Goal: Task Accomplishment & Management: Use online tool/utility

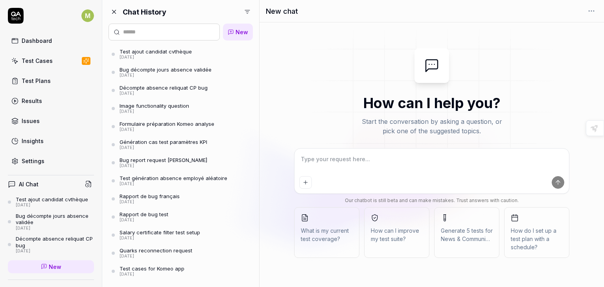
type textarea "*"
click at [68, 42] on link "Dashboard" at bounding box center [51, 40] width 86 height 15
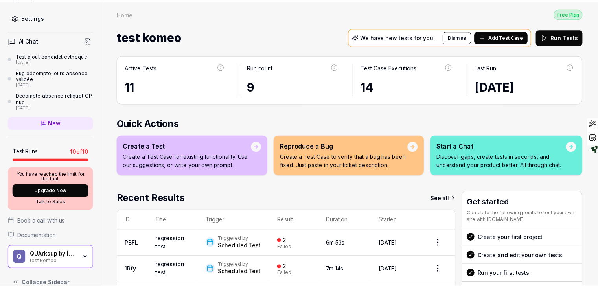
scroll to position [155, 0]
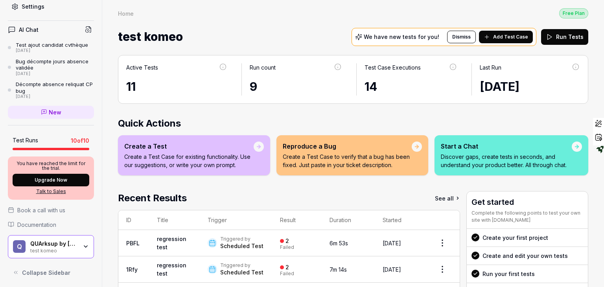
click at [60, 244] on div "QUArksup by [PERSON_NAME]" at bounding box center [53, 243] width 47 height 7
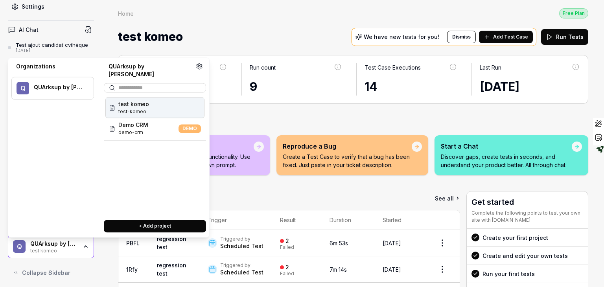
click at [164, 220] on button "+ Add project" at bounding box center [155, 226] width 102 height 13
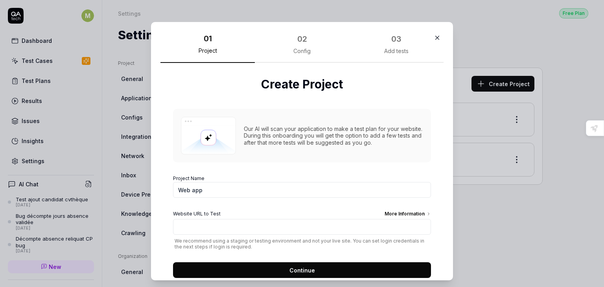
click at [295, 44] on div "02" at bounding box center [302, 39] width 14 height 14
click at [391, 41] on div "03" at bounding box center [396, 39] width 10 height 12
click at [436, 37] on icon "button" at bounding box center [438, 38] width 4 height 4
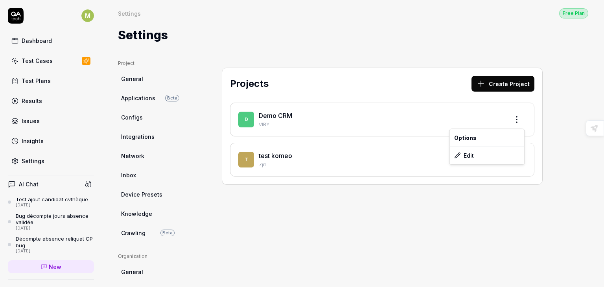
click at [518, 120] on html "M Dashboard Test Cases Test Plans Results Issues Insights Settings AI Chat Test…" at bounding box center [302, 143] width 604 height 287
click at [487, 157] on div "Edit" at bounding box center [487, 155] width 75 height 17
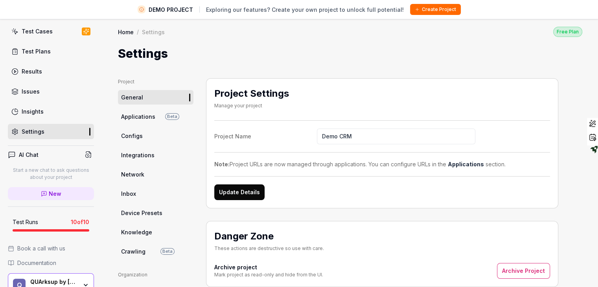
scroll to position [68, 0]
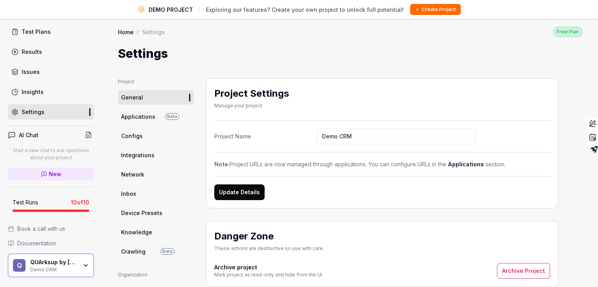
click at [83, 267] on icon "button" at bounding box center [86, 265] width 6 height 6
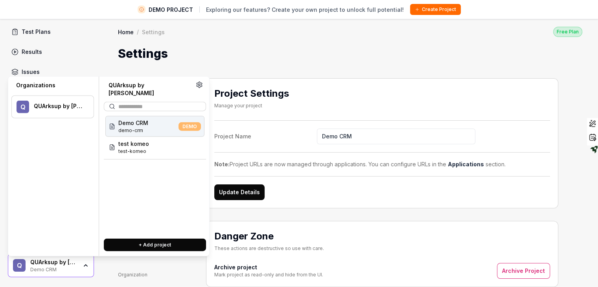
click at [176, 122] on div "DEMO" at bounding box center [188, 126] width 26 height 9
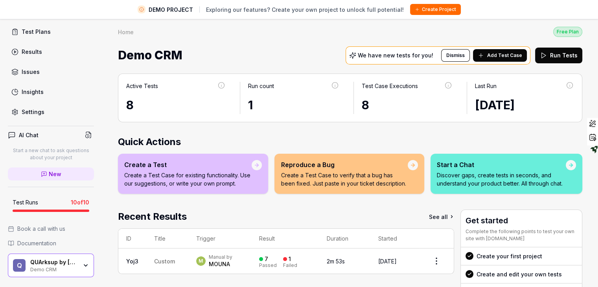
click at [65, 262] on div "QUArksup by [PERSON_NAME]" at bounding box center [53, 262] width 47 height 7
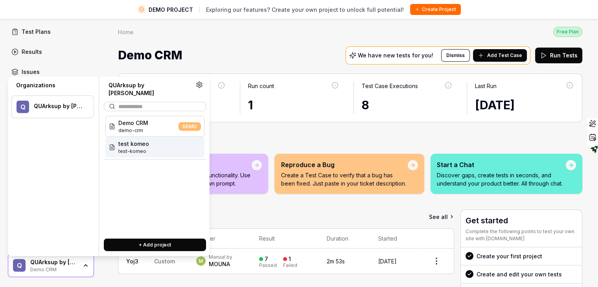
click at [129, 140] on span "test komeo" at bounding box center [133, 144] width 31 height 8
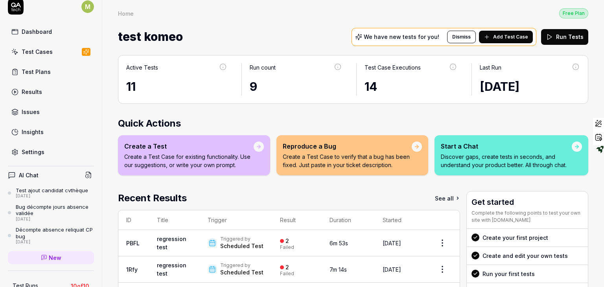
scroll to position [6, 0]
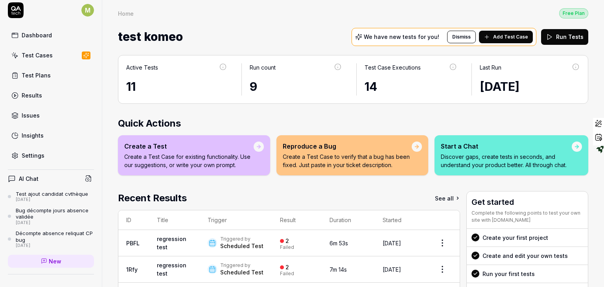
click at [33, 154] on div "Settings" at bounding box center [33, 155] width 23 height 8
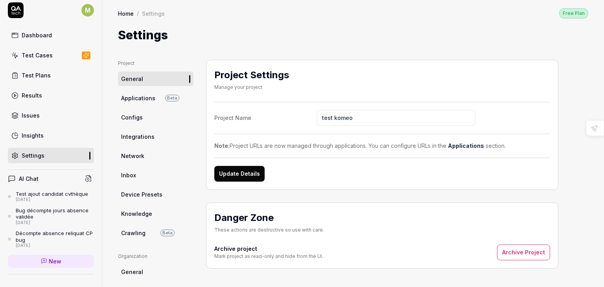
click at [144, 98] on span "Applications" at bounding box center [138, 98] width 34 height 8
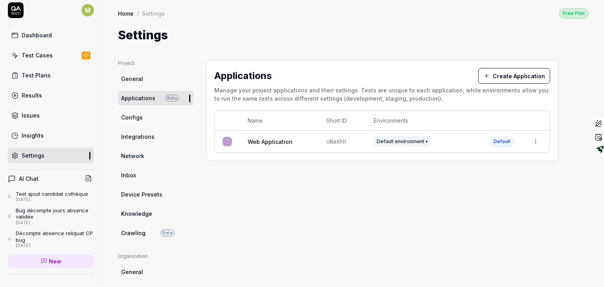
click at [537, 141] on html "M Dashboard Test Cases Test Plans Results Issues Insights Settings AI Chat Test…" at bounding box center [302, 143] width 604 height 287
click at [478, 191] on div "Edit" at bounding box center [500, 192] width 92 height 17
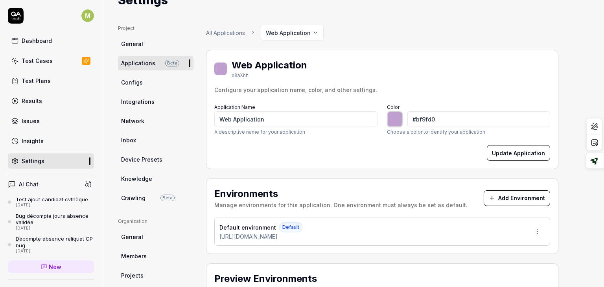
scroll to position [35, 0]
click at [151, 84] on link "Configs" at bounding box center [156, 83] width 76 height 15
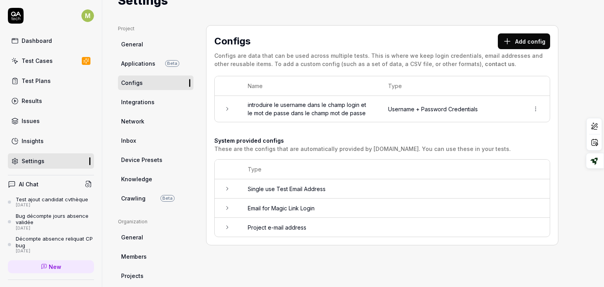
click at [522, 38] on button "Add config" at bounding box center [524, 41] width 52 height 16
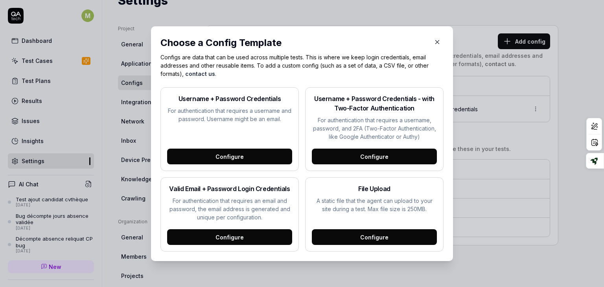
click at [436, 41] on icon "button" at bounding box center [438, 42] width 4 height 4
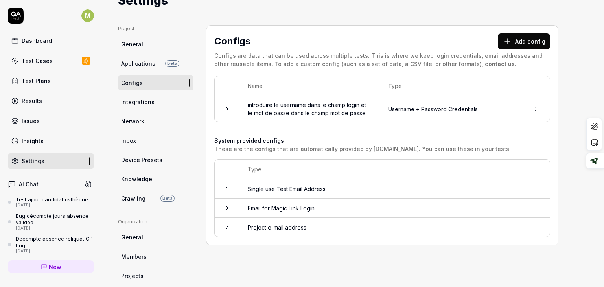
click at [146, 100] on span "Integrations" at bounding box center [137, 102] width 33 height 8
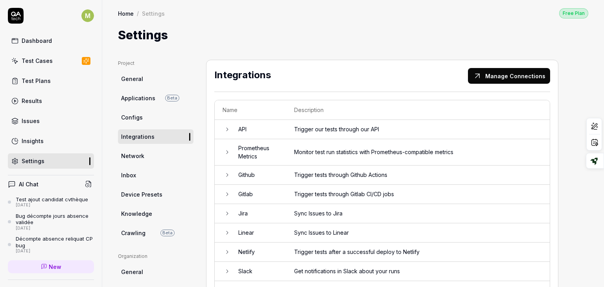
click at [228, 132] on icon at bounding box center [227, 129] width 6 height 6
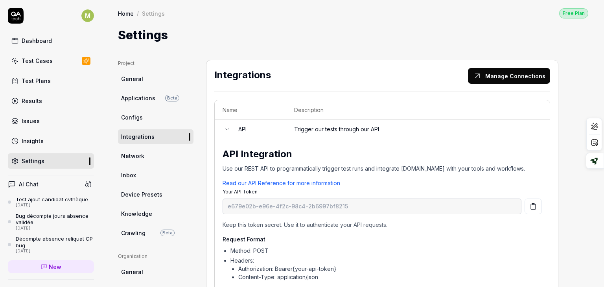
click at [226, 131] on icon at bounding box center [227, 129] width 6 height 6
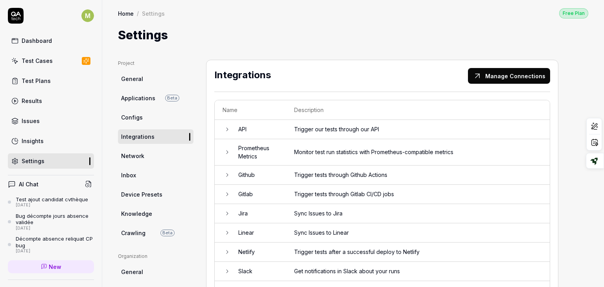
click at [226, 131] on icon at bounding box center [227, 129] width 6 height 6
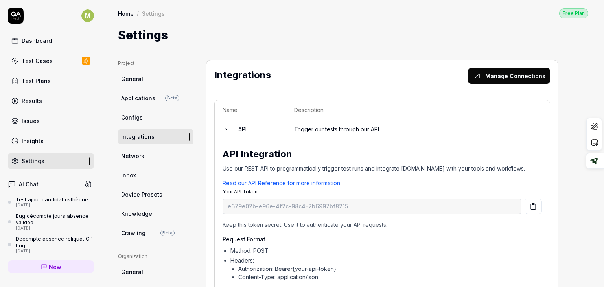
click at [226, 131] on icon at bounding box center [227, 129] width 6 height 6
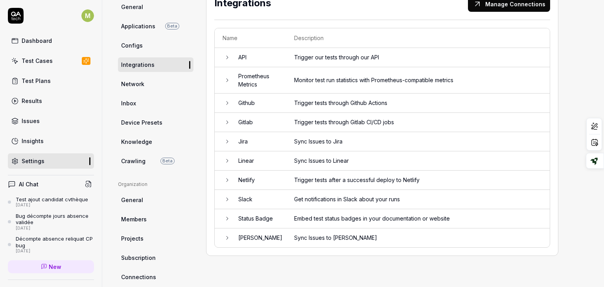
scroll to position [74, 0]
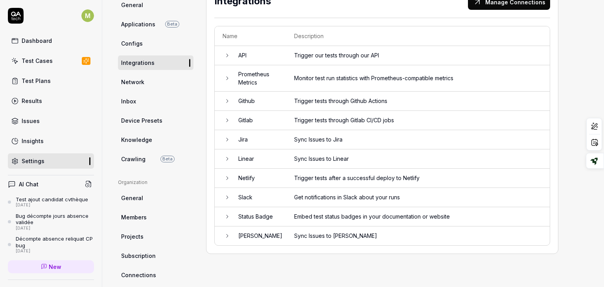
click at [131, 88] on link "Network" at bounding box center [156, 82] width 76 height 15
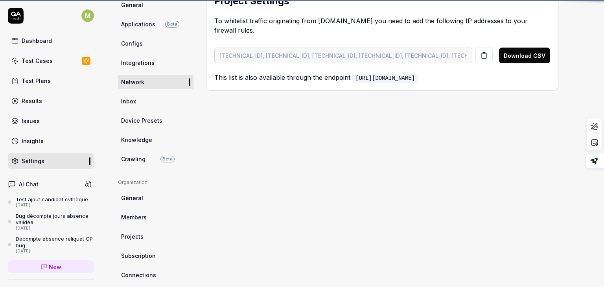
scroll to position [60, 0]
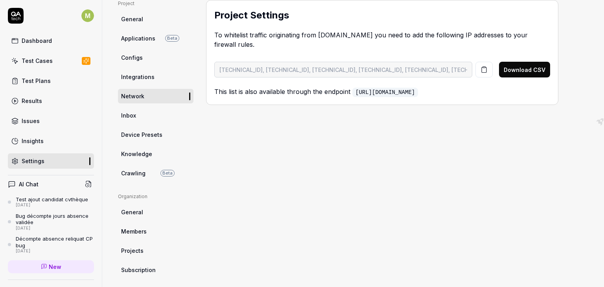
click at [123, 116] on span "Inbox" at bounding box center [128, 115] width 15 height 8
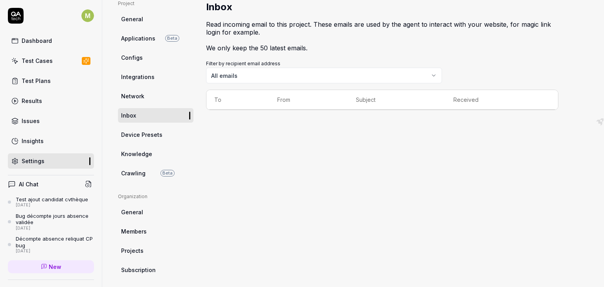
click at [131, 154] on span "Knowledge" at bounding box center [136, 154] width 31 height 8
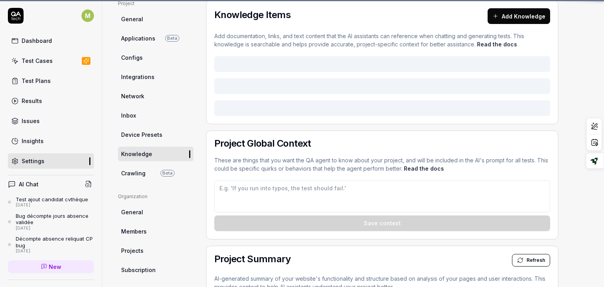
type textarea "*"
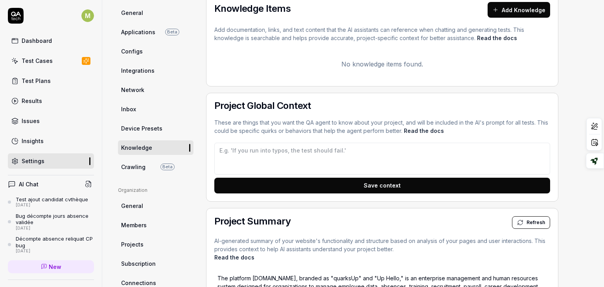
scroll to position [67, 0]
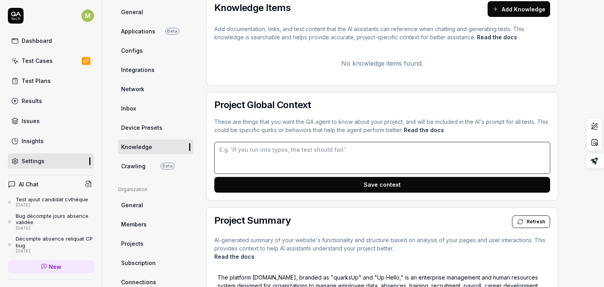
click at [277, 149] on textarea at bounding box center [382, 158] width 336 height 32
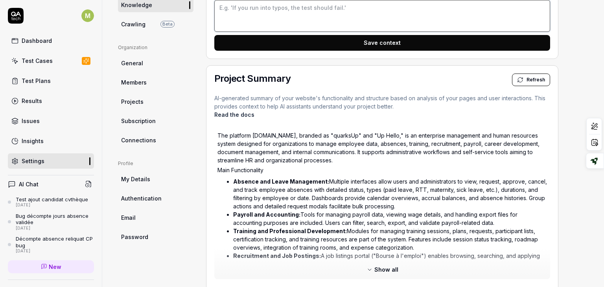
scroll to position [220, 0]
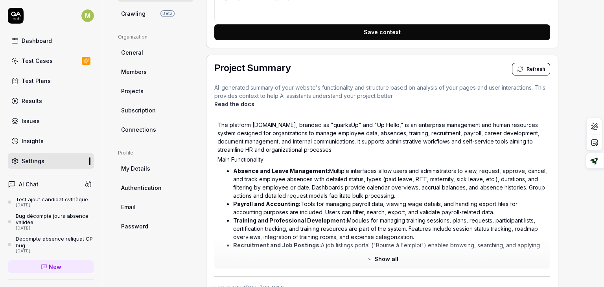
click at [382, 255] on span "Show all" at bounding box center [386, 259] width 24 height 8
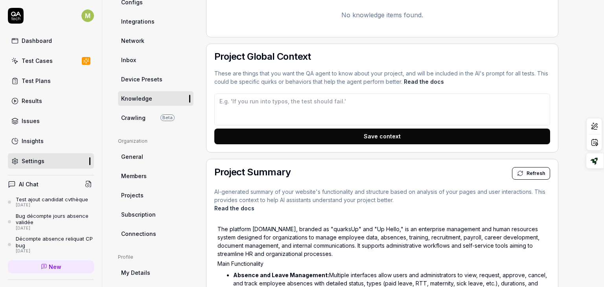
scroll to position [103, 0]
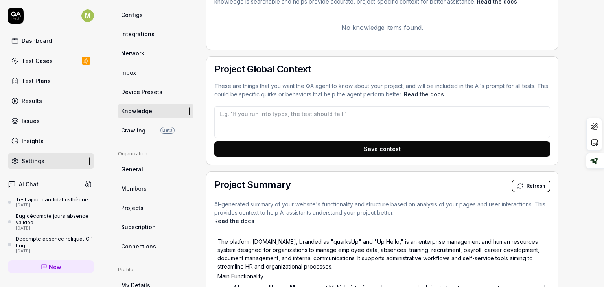
click at [133, 170] on span "General" at bounding box center [132, 169] width 22 height 8
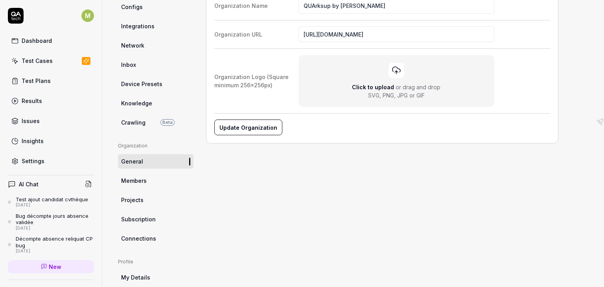
scroll to position [131, 0]
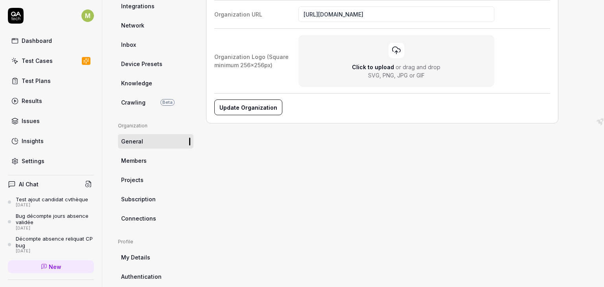
click at [137, 160] on span "Members" at bounding box center [134, 161] width 26 height 8
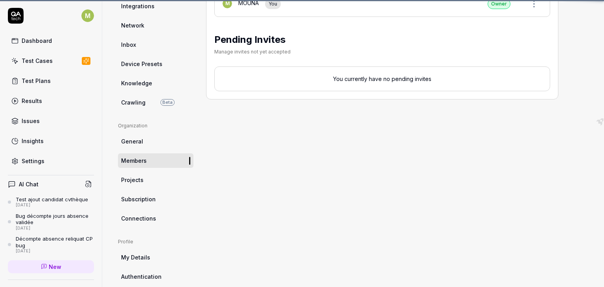
scroll to position [60, 0]
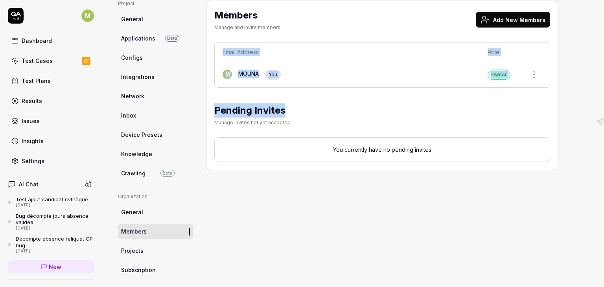
drag, startPoint x: 595, startPoint y: 68, endPoint x: 595, endPoint y: 100, distance: 31.5
click at [595, 100] on div "Project General Applications Beta Configs Integrations Network Inbox Device Pre…" at bounding box center [353, 196] width 502 height 425
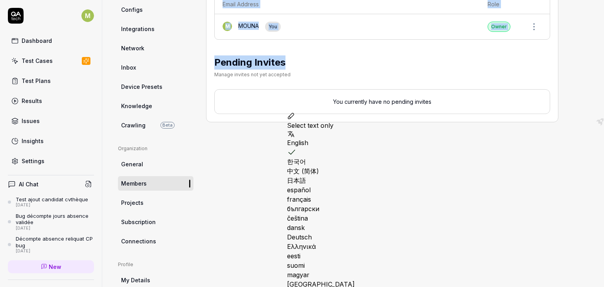
scroll to position [182, 0]
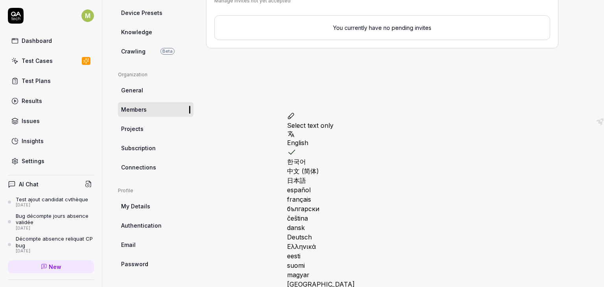
click at [134, 131] on span "Projects" at bounding box center [132, 129] width 22 height 8
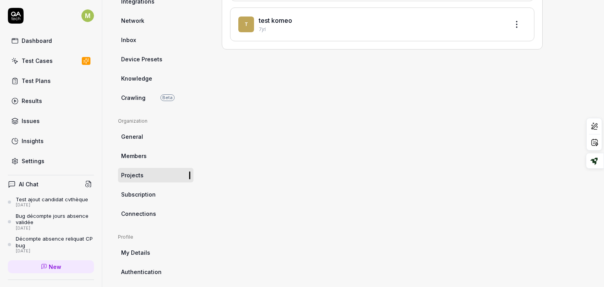
scroll to position [160, 0]
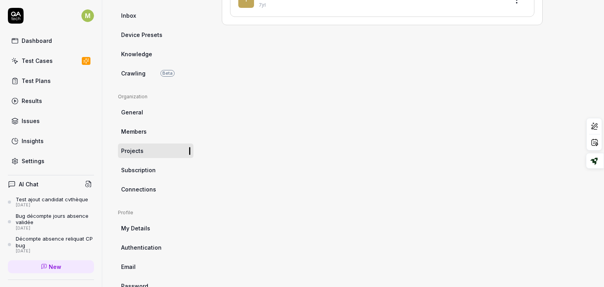
click at [158, 169] on link "Subscription" at bounding box center [156, 170] width 76 height 15
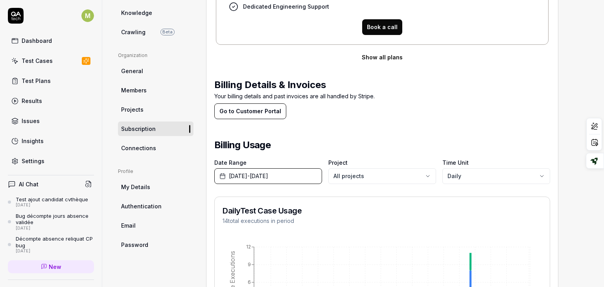
scroll to position [207, 0]
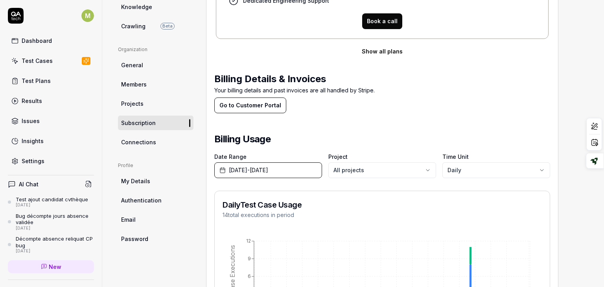
click at [146, 142] on span "Connections" at bounding box center [138, 142] width 35 height 8
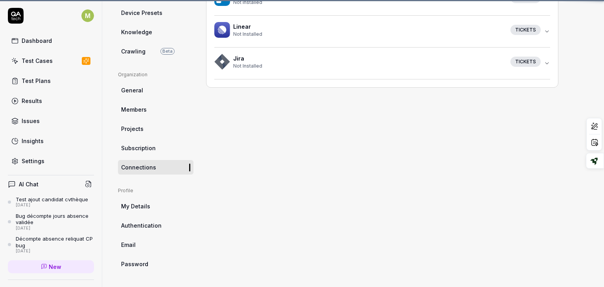
scroll to position [60, 0]
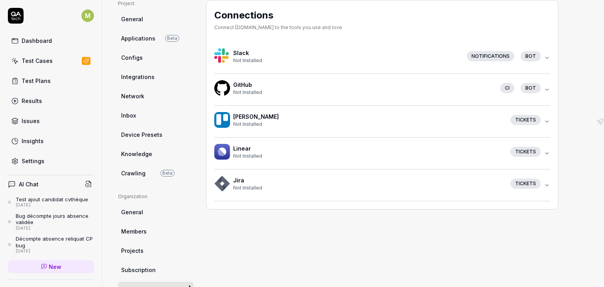
click at [550, 57] on icon "button" at bounding box center [547, 58] width 6 height 6
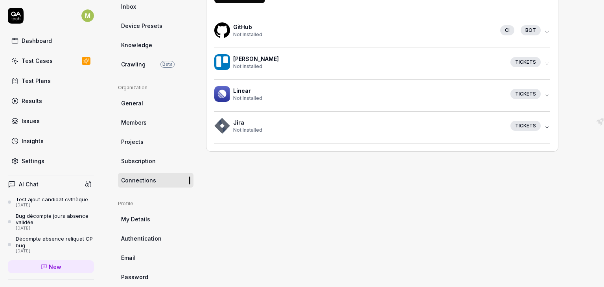
scroll to position [182, 0]
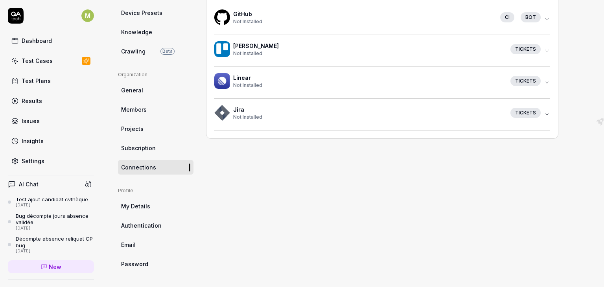
click at [136, 204] on span "My Details" at bounding box center [135, 206] width 29 height 8
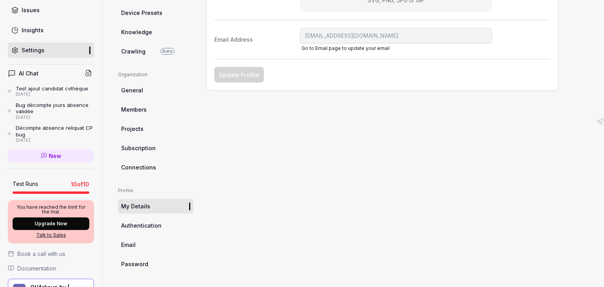
scroll to position [103, 0]
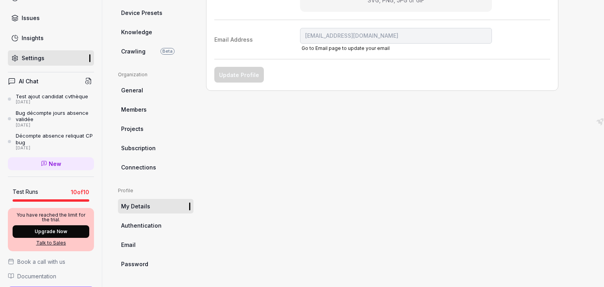
click at [39, 159] on link "New" at bounding box center [51, 163] width 86 height 13
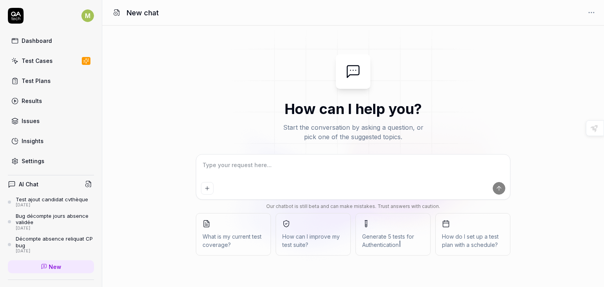
click at [61, 198] on div "Test ajout candidat cvthèque" at bounding box center [52, 199] width 72 height 6
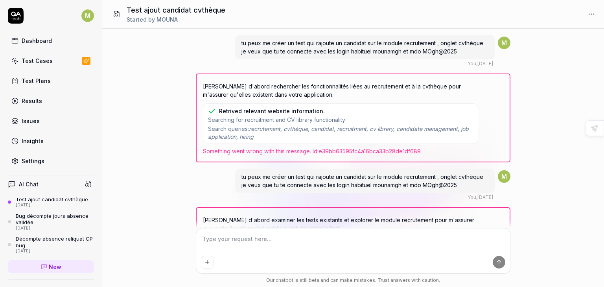
scroll to position [394, 0]
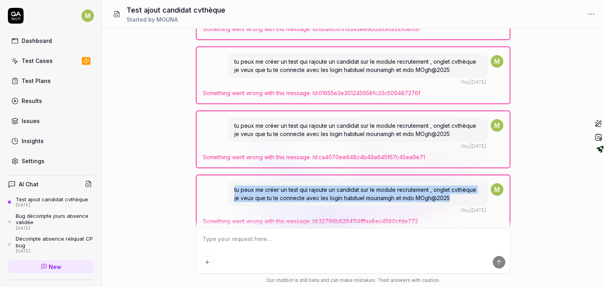
drag, startPoint x: 234, startPoint y: 185, endPoint x: 456, endPoint y: 198, distance: 221.9
click at [456, 198] on div "tu peux me créer un test qui rajoute un candidat sur le module recrutement , on…" at bounding box center [358, 194] width 260 height 24
copy span "tu peux me créer un test qui rajoute un candidat sur le module recrutement , on…"
type textarea "*"
click at [34, 57] on div "Test Cases" at bounding box center [37, 61] width 31 height 8
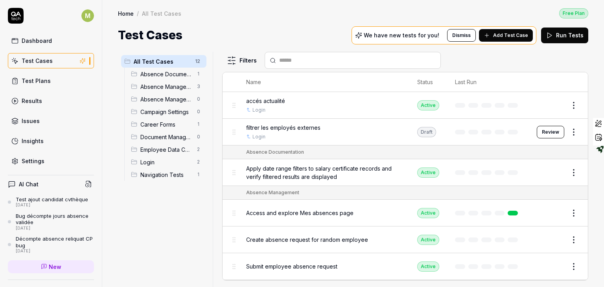
click at [377, 57] on input "text" at bounding box center [357, 60] width 157 height 8
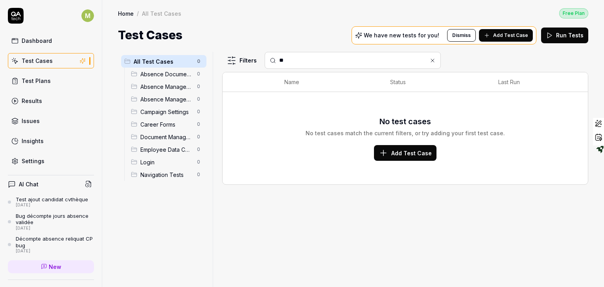
type input "*"
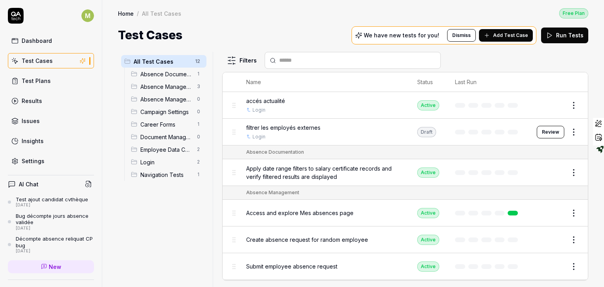
click at [508, 33] on span "Add Test Case" at bounding box center [510, 35] width 35 height 7
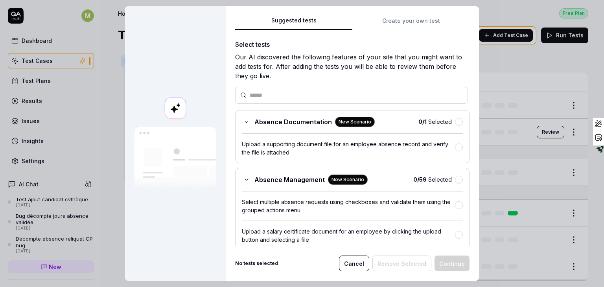
click at [275, 91] on input "text" at bounding box center [356, 95] width 213 height 8
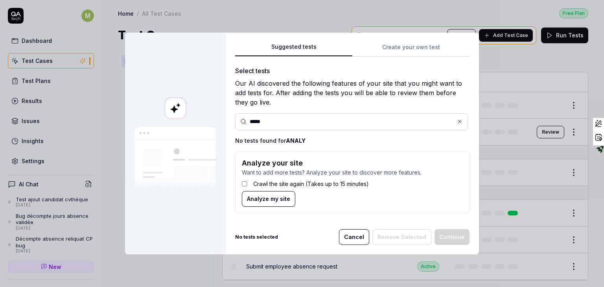
type input "*****"
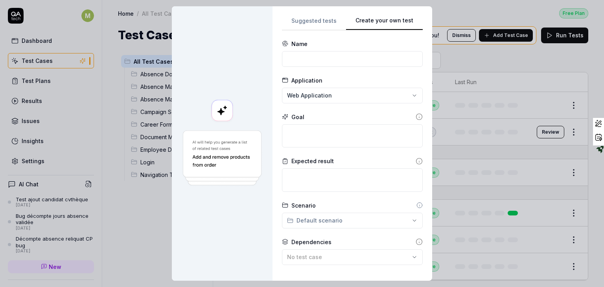
click at [419, 47] on div "Suggested tests Create your own test Name Application Web Application Goal Expe…" at bounding box center [352, 144] width 141 height 256
click at [334, 59] on input at bounding box center [352, 59] width 141 height 16
click at [299, 137] on textarea at bounding box center [352, 136] width 141 height 24
click at [368, 56] on input at bounding box center [352, 59] width 141 height 16
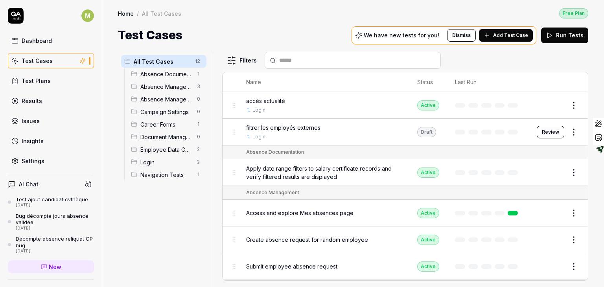
click at [504, 35] on span "Add Test Case" at bounding box center [510, 35] width 35 height 7
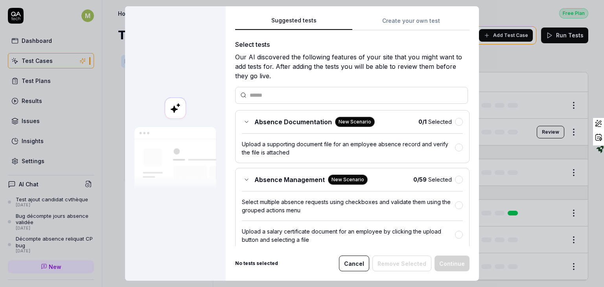
click at [298, 22] on button "Suggested tests" at bounding box center [293, 23] width 117 height 14
click at [260, 89] on div at bounding box center [351, 95] width 233 height 17
click at [256, 95] on input "text" at bounding box center [356, 95] width 213 height 8
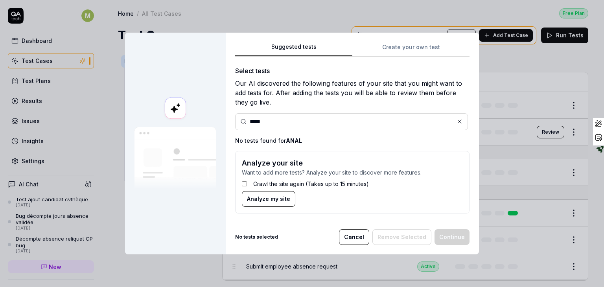
type input "******"
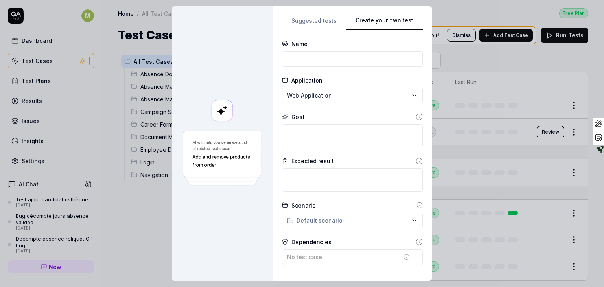
click at [392, 49] on div "**********" at bounding box center [352, 144] width 141 height 256
click at [316, 55] on input at bounding box center [352, 59] width 141 height 16
click at [285, 97] on div "**********" at bounding box center [302, 143] width 604 height 287
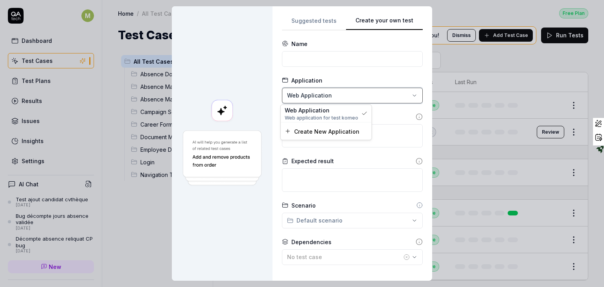
click at [351, 83] on div "**********" at bounding box center [302, 143] width 604 height 287
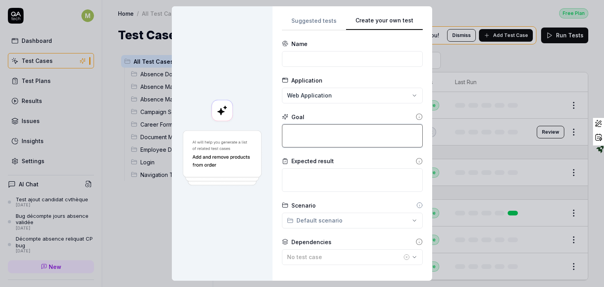
click at [321, 133] on textarea at bounding box center [352, 136] width 141 height 24
click at [295, 180] on textarea at bounding box center [352, 180] width 141 height 24
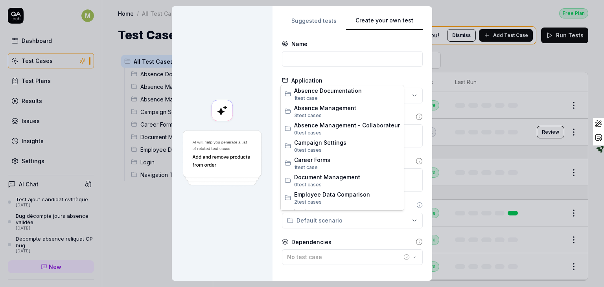
click at [299, 221] on div "**********" at bounding box center [302, 143] width 604 height 287
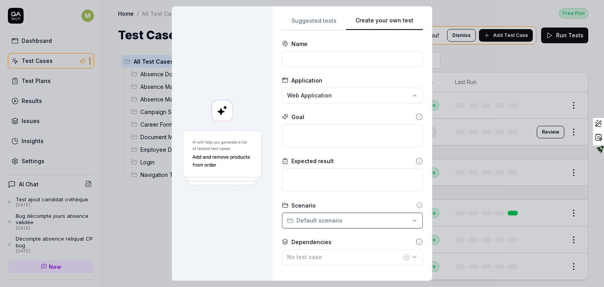
click at [228, 229] on div "**********" at bounding box center [302, 143] width 604 height 287
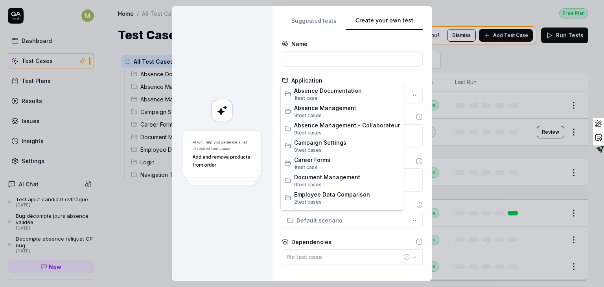
click at [369, 221] on div "**********" at bounding box center [302, 143] width 604 height 287
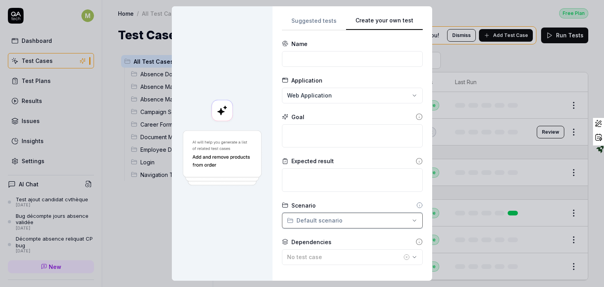
click at [231, 243] on div "**********" at bounding box center [302, 143] width 604 height 287
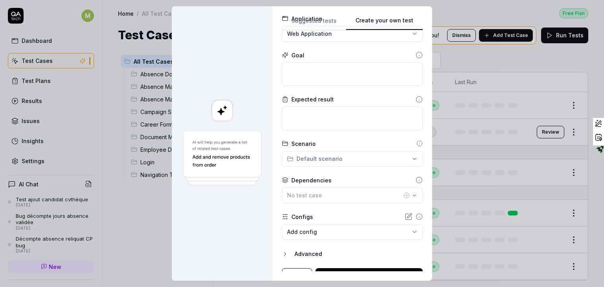
scroll to position [74, 0]
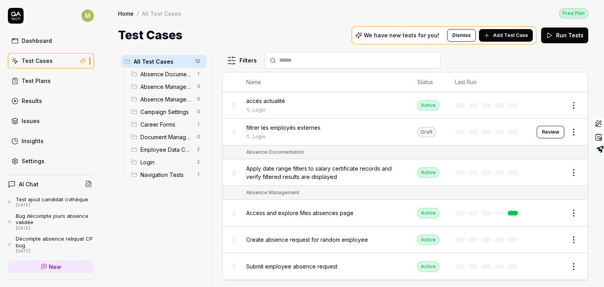
click at [38, 60] on div "Test Cases" at bounding box center [37, 61] width 31 height 8
click at [568, 104] on html "M Dashboard Test Cases Test Plans Results Issues Insights Settings AI Chat Test…" at bounding box center [302, 143] width 604 height 287
drag, startPoint x: 585, startPoint y: 100, endPoint x: 583, endPoint y: 108, distance: 9.0
click at [583, 108] on html "M Dashboard Test Cases Test Plans Results Issues Insights Settings AI Chat Test…" at bounding box center [302, 143] width 604 height 287
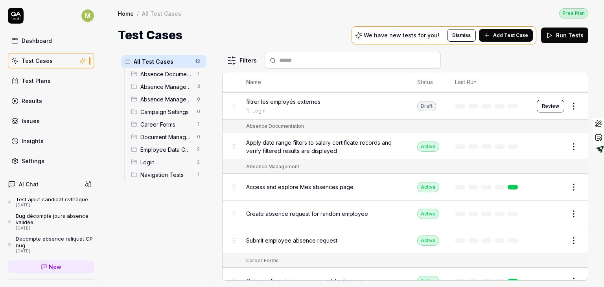
scroll to position [0, 0]
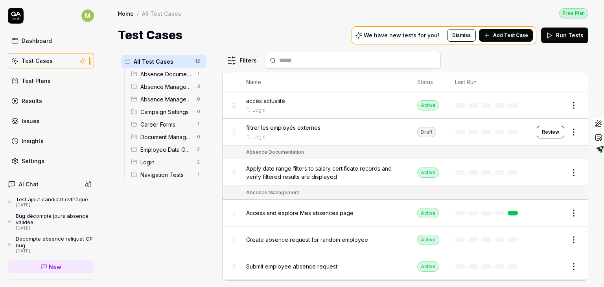
click at [544, 131] on button "Review" at bounding box center [551, 132] width 28 height 13
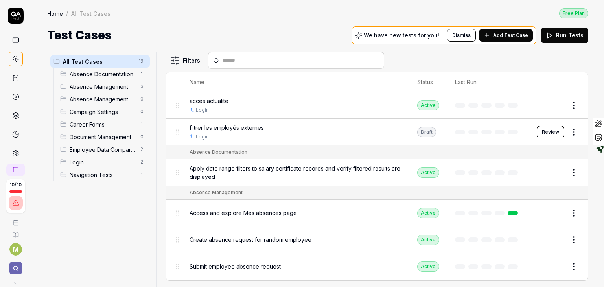
click at [566, 100] on html "10 / 10 M Q Home / All Test Cases Free Plan Home / All Test Cases Free Plan Tes…" at bounding box center [302, 143] width 604 height 287
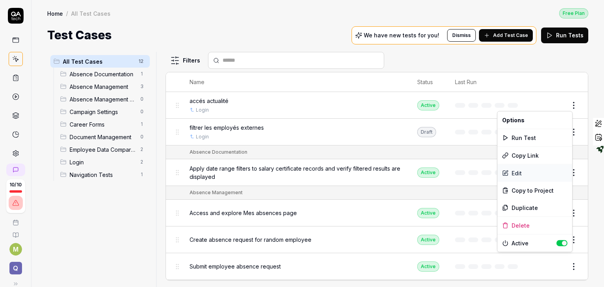
click at [520, 172] on div "Edit" at bounding box center [535, 172] width 75 height 17
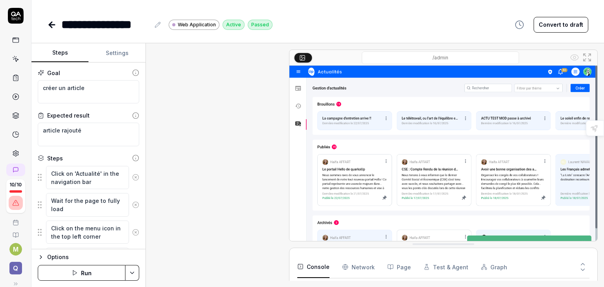
scroll to position [433, 0]
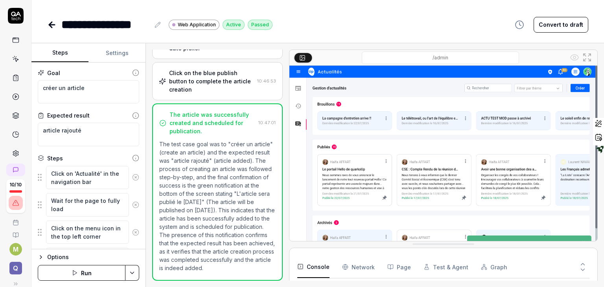
scroll to position [253, 0]
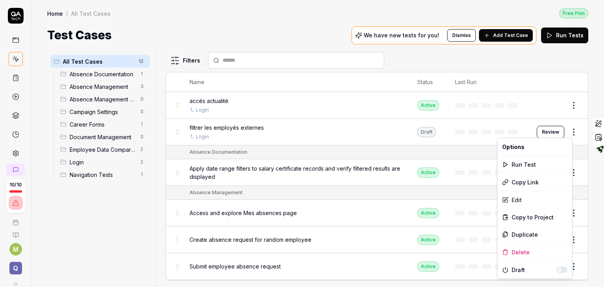
click at [565, 131] on html "10 / 10 M Q Home / All Test Cases Free Plan Home / All Test Cases Free Plan Tes…" at bounding box center [302, 143] width 604 height 287
click at [522, 197] on div "Edit" at bounding box center [535, 199] width 75 height 17
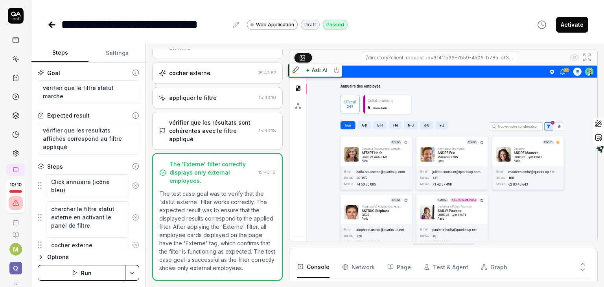
scroll to position [129, 0]
type textarea "*"
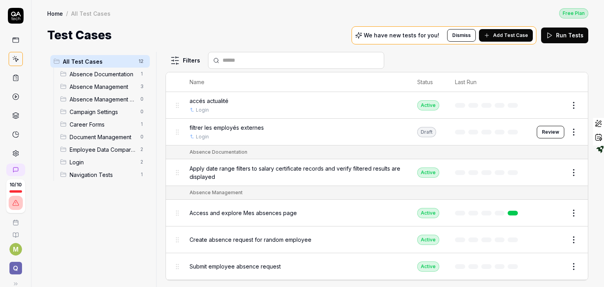
click at [12, 76] on icon at bounding box center [15, 77] width 7 height 7
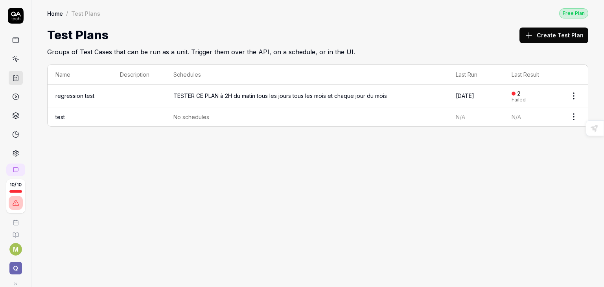
click at [548, 36] on button "Create Test Plan" at bounding box center [554, 36] width 69 height 16
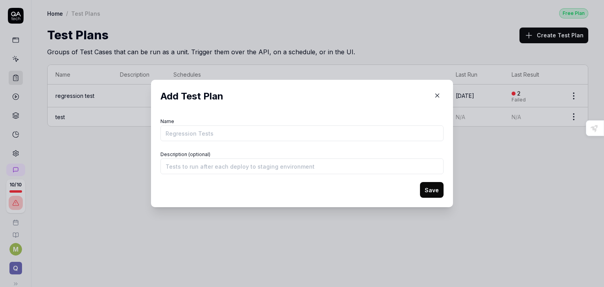
click at [436, 97] on icon "button" at bounding box center [438, 96] width 4 height 4
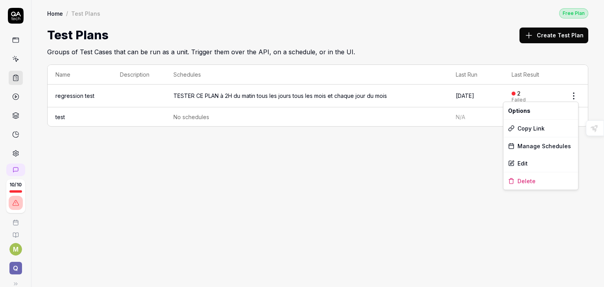
click at [571, 93] on html "10 / 10 M Q Home / Test Plans Free Plan Home / Test Plans Free Plan Test Plans …" at bounding box center [302, 143] width 604 height 287
click at [533, 163] on div "Edit" at bounding box center [541, 163] width 75 height 17
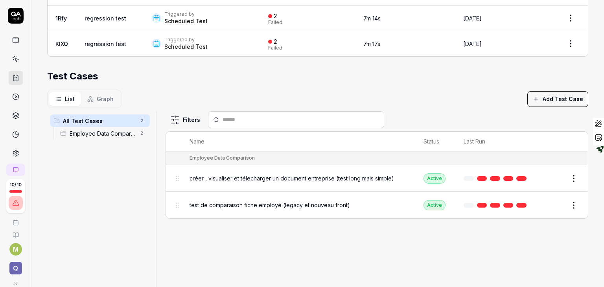
scroll to position [255, 0]
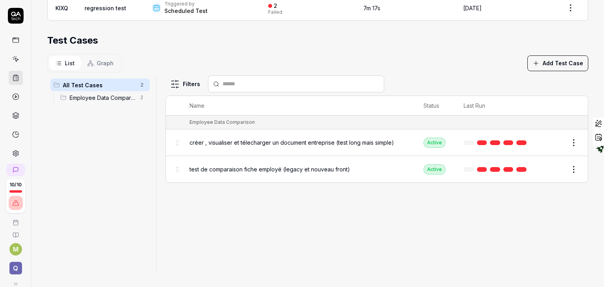
click at [101, 62] on span "Graph" at bounding box center [105, 63] width 17 height 8
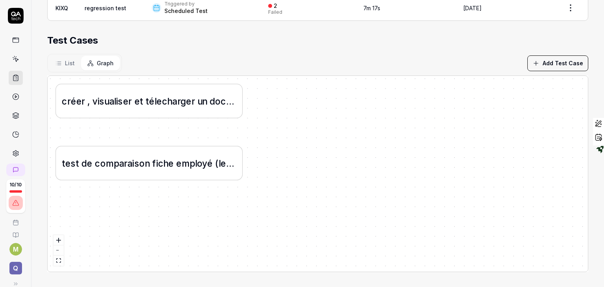
click at [65, 70] on div "List Graph" at bounding box center [84, 63] width 75 height 18
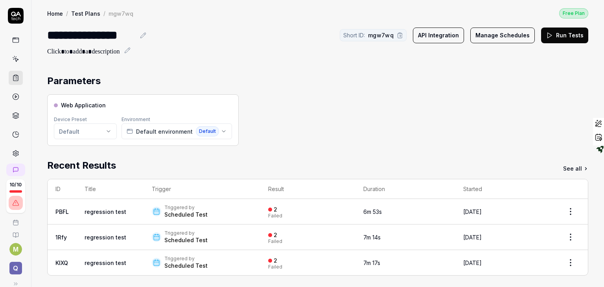
click at [496, 38] on button "Manage Schedules" at bounding box center [502, 36] width 65 height 16
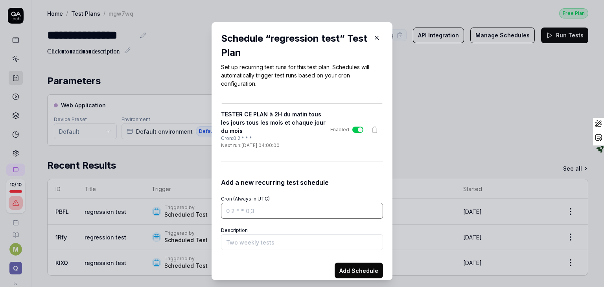
click at [231, 210] on input "Cron (Always in UTC)" at bounding box center [302, 211] width 162 height 16
drag, startPoint x: 222, startPoint y: 210, endPoint x: 255, endPoint y: 210, distance: 33.0
click at [255, 210] on input "Cron (Always in UTC)" at bounding box center [302, 211] width 162 height 16
drag, startPoint x: 255, startPoint y: 210, endPoint x: 223, endPoint y: 209, distance: 31.5
click at [223, 209] on input "Cron (Always in UTC)" at bounding box center [302, 211] width 162 height 16
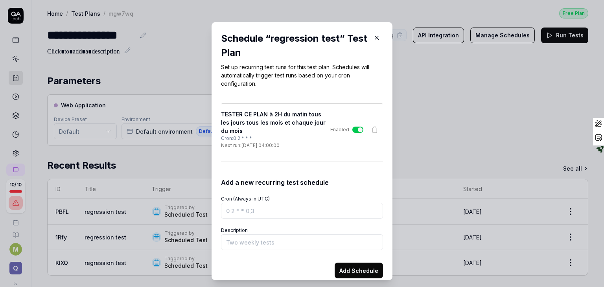
click at [373, 39] on icon "button" at bounding box center [376, 37] width 7 height 7
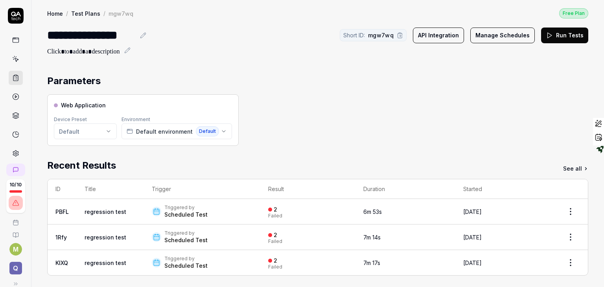
click at [77, 14] on link "Test Plans" at bounding box center [85, 13] width 29 height 8
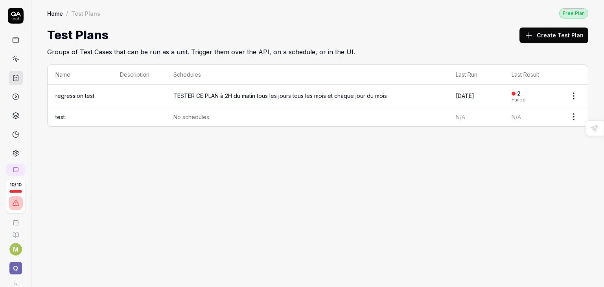
click at [576, 116] on html "10 / 10 M Q Home / Test Plans Free Plan Home / Test Plans Free Plan Test Plans …" at bounding box center [302, 143] width 604 height 287
click at [536, 182] on div "Edit" at bounding box center [541, 184] width 75 height 17
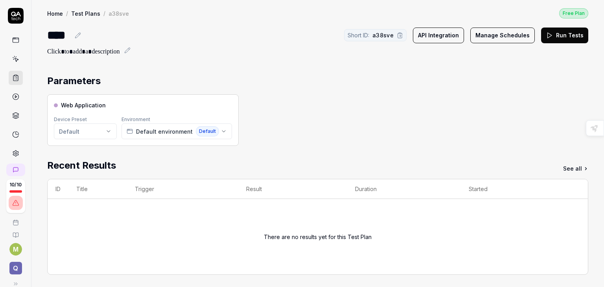
click at [485, 35] on button "Manage Schedules" at bounding box center [502, 36] width 65 height 16
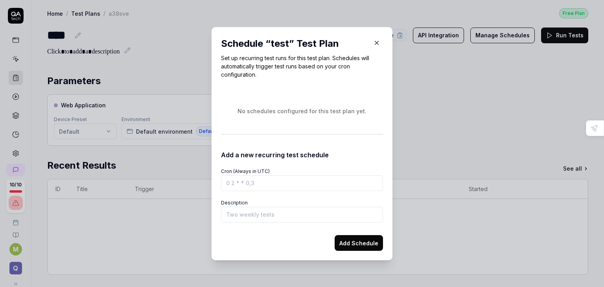
click at [233, 184] on input "Cron (Always in UTC)" at bounding box center [302, 183] width 162 height 16
drag, startPoint x: 223, startPoint y: 183, endPoint x: 228, endPoint y: 183, distance: 4.7
click at [228, 183] on input "Cron (Always in UTC)" at bounding box center [302, 183] width 162 height 16
drag, startPoint x: 225, startPoint y: 183, endPoint x: 264, endPoint y: 182, distance: 39.7
click at [264, 182] on input "Cron (Always in UTC)" at bounding box center [302, 183] width 162 height 16
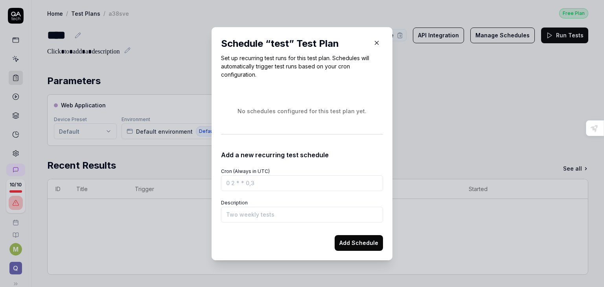
click at [225, 184] on input "Cron (Always in UTC)" at bounding box center [302, 183] width 162 height 16
click at [229, 183] on input "Cron (Always in UTC)" at bounding box center [302, 183] width 162 height 16
click at [236, 183] on input "Cron (Always in UTC)" at bounding box center [302, 183] width 162 height 16
click at [235, 183] on input "Cron (Always in UTC)" at bounding box center [302, 183] width 162 height 16
drag, startPoint x: 241, startPoint y: 183, endPoint x: 254, endPoint y: 179, distance: 13.1
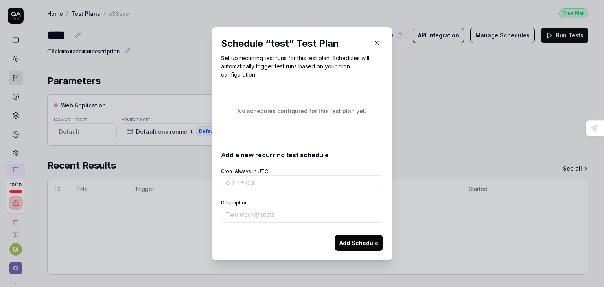
click at [254, 179] on input "Cron (Always in UTC)" at bounding box center [302, 183] width 162 height 16
click at [244, 181] on input "Cron (Always in UTC)" at bounding box center [302, 183] width 162 height 16
click at [375, 42] on icon "button" at bounding box center [376, 42] width 7 height 7
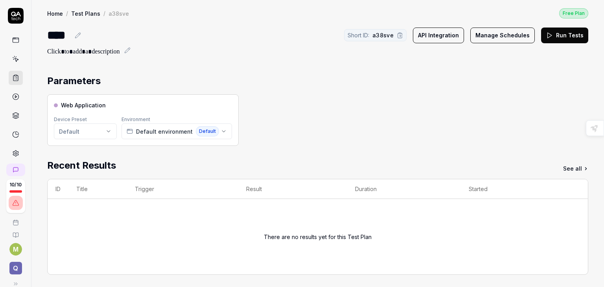
click at [82, 16] on link "Test Plans" at bounding box center [85, 13] width 29 height 8
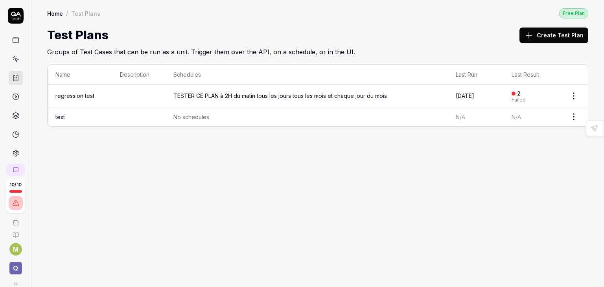
click at [76, 96] on link "regression test" at bounding box center [74, 95] width 39 height 7
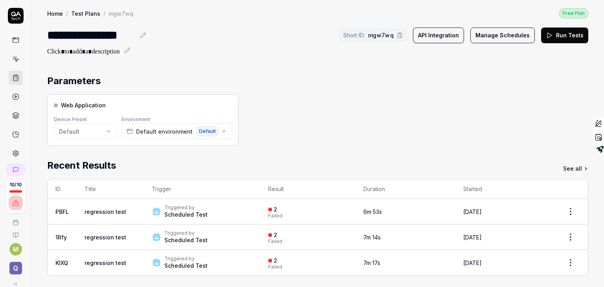
click at [12, 98] on icon at bounding box center [15, 96] width 7 height 7
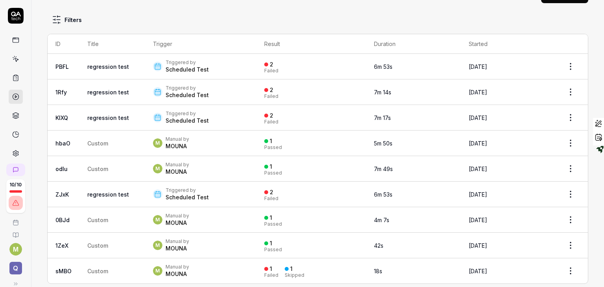
scroll to position [52, 0]
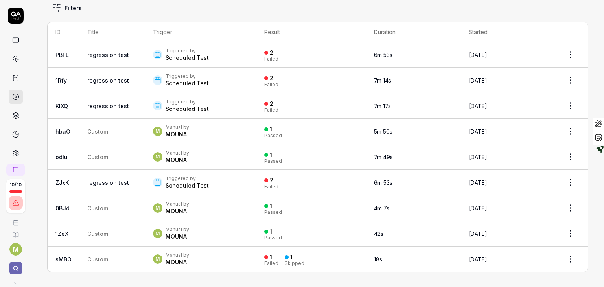
click at [101, 55] on link "regression test" at bounding box center [108, 55] width 42 height 7
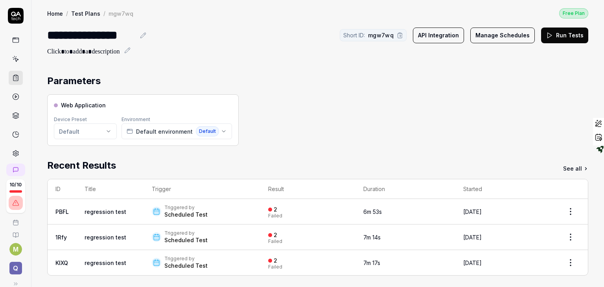
click at [83, 11] on link "Test Plans" at bounding box center [85, 13] width 29 height 8
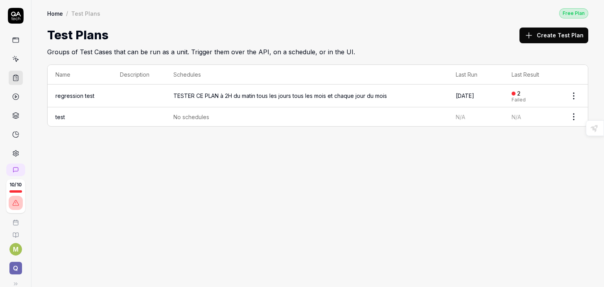
click at [70, 94] on link "regression test" at bounding box center [74, 95] width 39 height 7
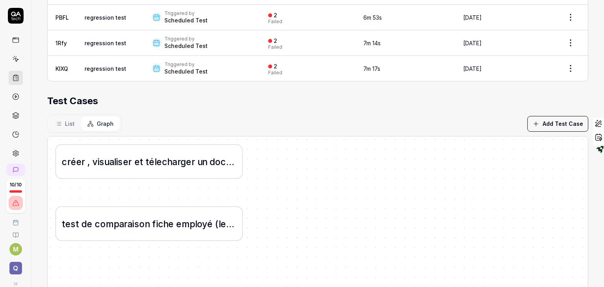
click at [9, 98] on link at bounding box center [16, 97] width 14 height 14
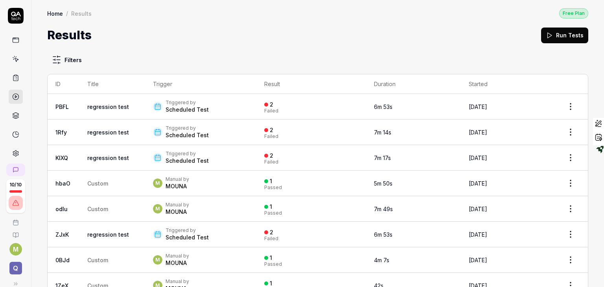
scroll to position [52, 0]
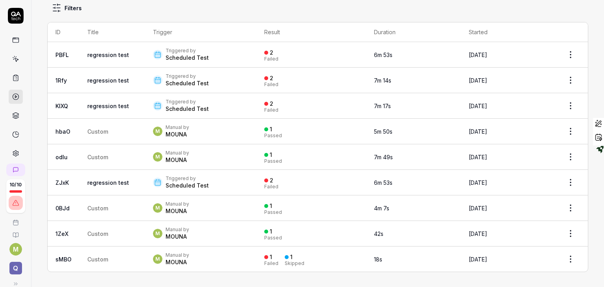
click at [156, 260] on span "M" at bounding box center [157, 259] width 9 height 9
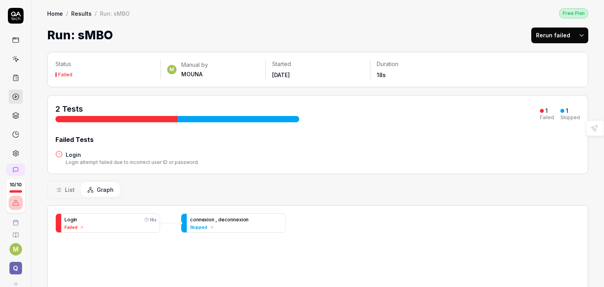
click at [71, 155] on h4 "Login" at bounding box center [132, 155] width 133 height 8
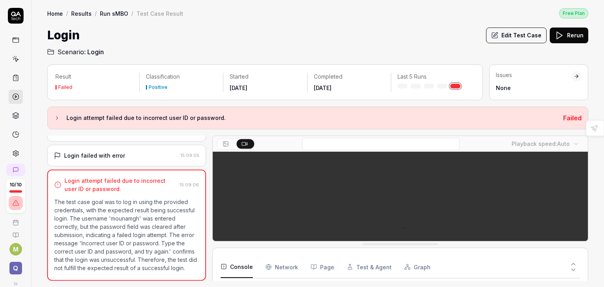
scroll to position [109, 0]
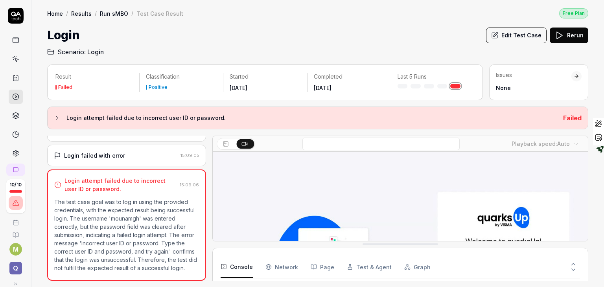
click at [57, 116] on icon at bounding box center [57, 118] width 6 height 6
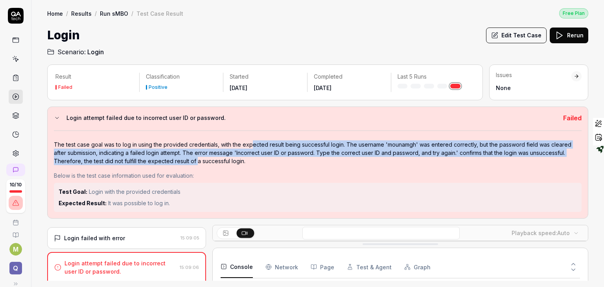
drag, startPoint x: 250, startPoint y: 142, endPoint x: 197, endPoint y: 160, distance: 56.5
click at [197, 160] on div "The test case goal was to log in using the provided credentials, with the expec…" at bounding box center [318, 152] width 528 height 25
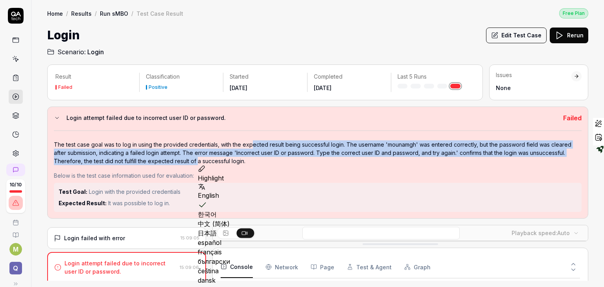
click at [12, 96] on icon at bounding box center [15, 96] width 7 height 7
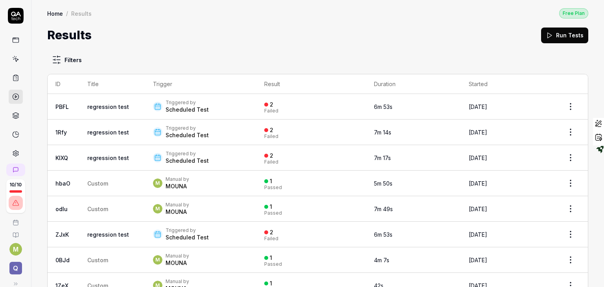
click at [107, 104] on link "regression test" at bounding box center [108, 106] width 42 height 7
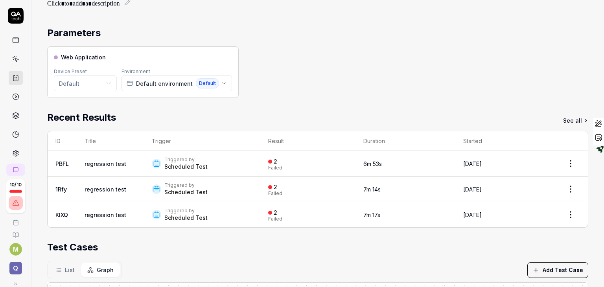
scroll to position [36, 0]
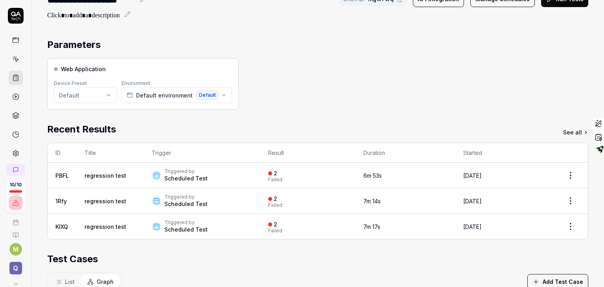
click at [106, 172] on link "regression test" at bounding box center [106, 175] width 42 height 7
click at [101, 177] on link "regression test" at bounding box center [106, 175] width 42 height 7
click at [117, 172] on link "regression test" at bounding box center [106, 175] width 42 height 7
click at [15, 96] on polygon at bounding box center [16, 97] width 2 height 2
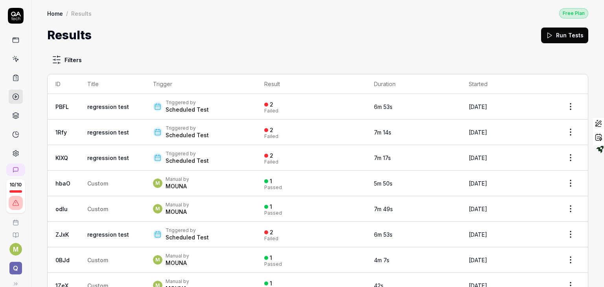
click at [106, 107] on link "regression test" at bounding box center [108, 106] width 42 height 7
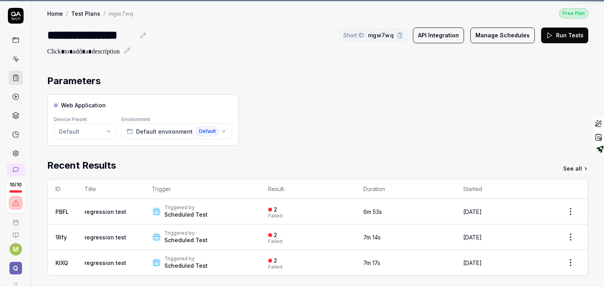
scroll to position [194, 0]
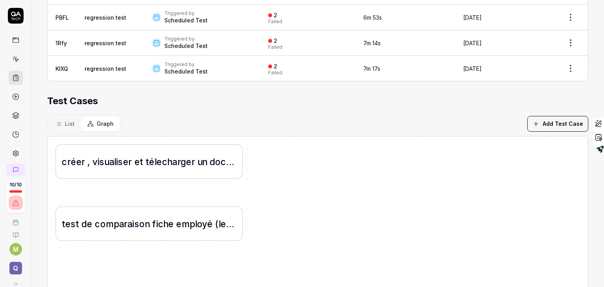
click at [9, 76] on link at bounding box center [16, 78] width 14 height 14
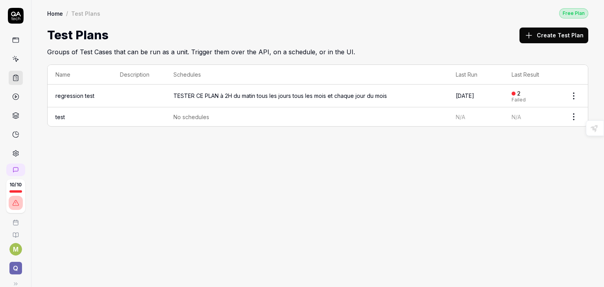
click at [329, 97] on div "TESTER CE PLAN à 2H du matin tous les jours tous les mois et chaque jour du mois" at bounding box center [280, 96] width 214 height 8
click at [9, 95] on link at bounding box center [16, 97] width 14 height 14
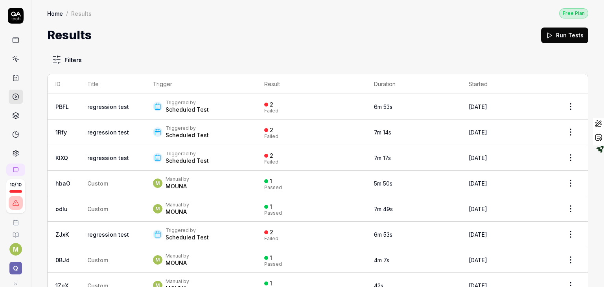
click at [346, 104] on div "2 Failed" at bounding box center [311, 106] width 94 height 13
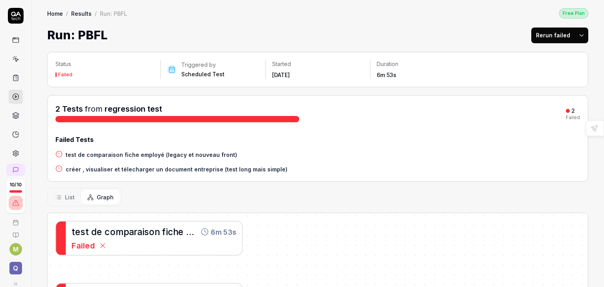
click at [118, 167] on h4 "créer , visualiser et télecharger un document entreprise (test long mais simple)" at bounding box center [177, 169] width 222 height 8
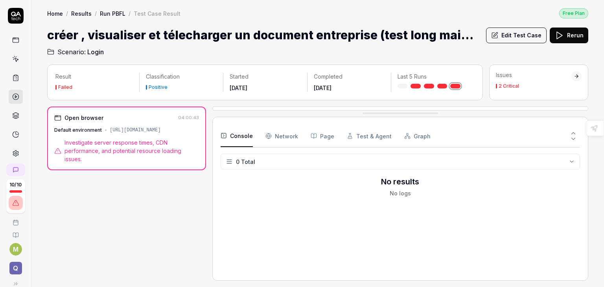
drag, startPoint x: 394, startPoint y: 247, endPoint x: 387, endPoint y: 104, distance: 142.6
click at [289, 134] on Requests "Network" at bounding box center [282, 136] width 33 height 22
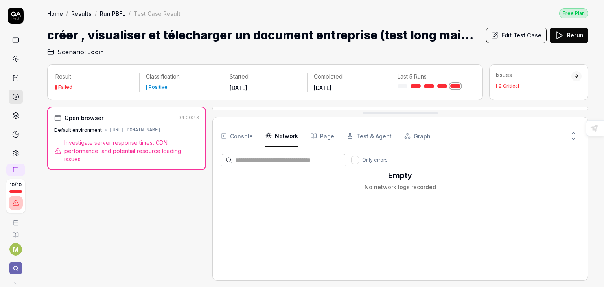
click at [118, 144] on span "Investigate server response times, CDN performance, and potential resource load…" at bounding box center [132, 150] width 135 height 25
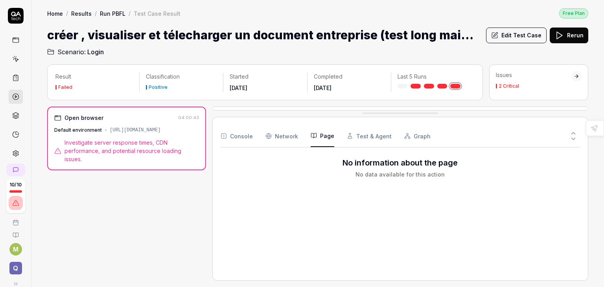
click at [322, 134] on button "Page" at bounding box center [323, 136] width 24 height 22
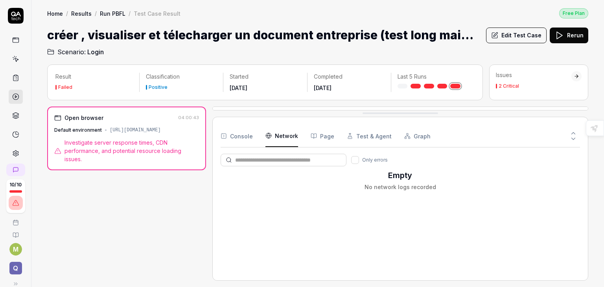
click at [285, 136] on Requests "Network" at bounding box center [282, 136] width 33 height 22
click at [510, 85] on div "2 Critical" at bounding box center [509, 86] width 20 height 5
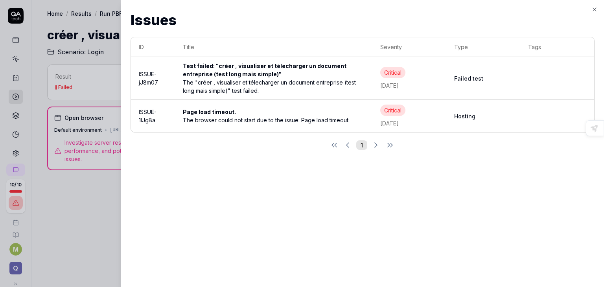
click at [292, 115] on div "Page load timeout." at bounding box center [274, 112] width 182 height 8
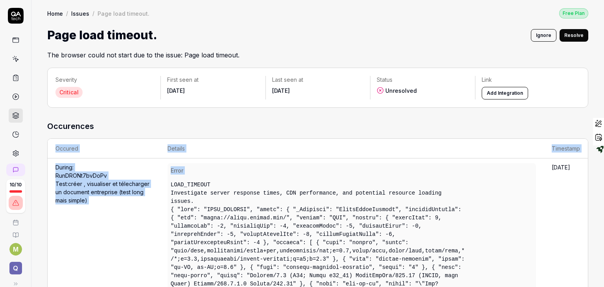
drag, startPoint x: 167, startPoint y: 183, endPoint x: 239, endPoint y: 114, distance: 99.6
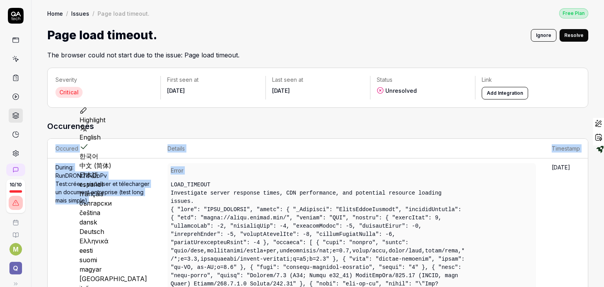
click at [9, 121] on link at bounding box center [16, 116] width 14 height 14
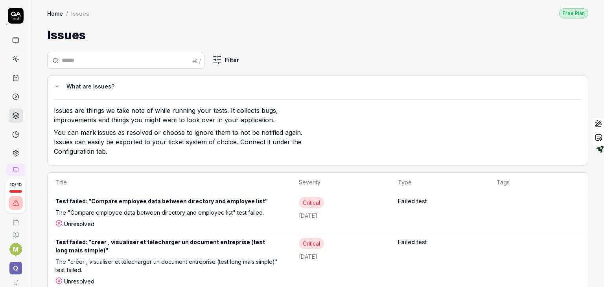
scroll to position [11, 0]
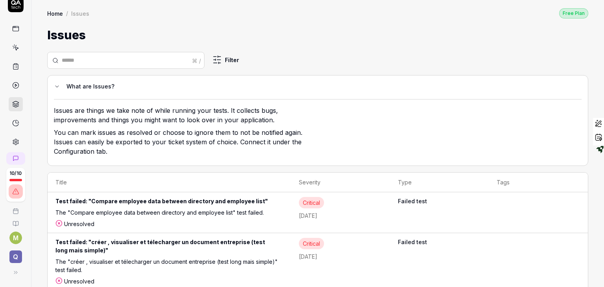
click at [15, 122] on icon at bounding box center [16, 121] width 3 height 3
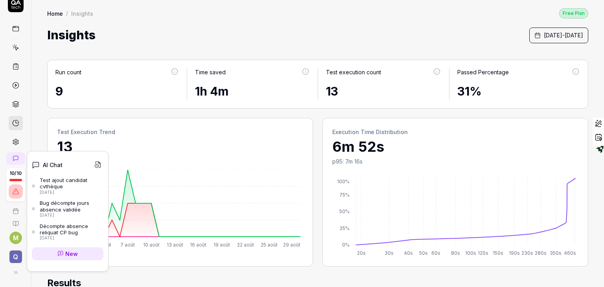
click at [16, 158] on icon at bounding box center [15, 158] width 5 height 5
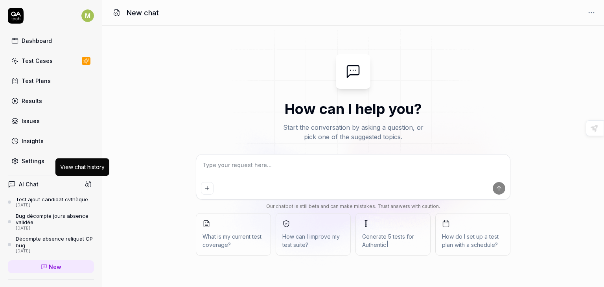
click at [85, 185] on icon at bounding box center [88, 184] width 7 height 7
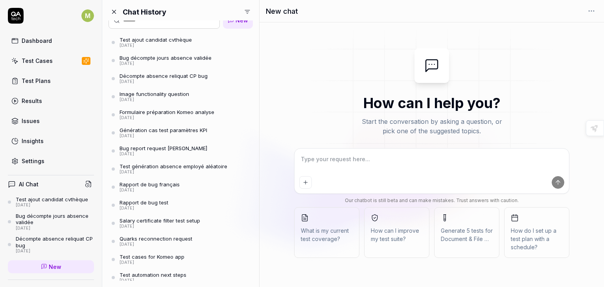
scroll to position [17, 0]
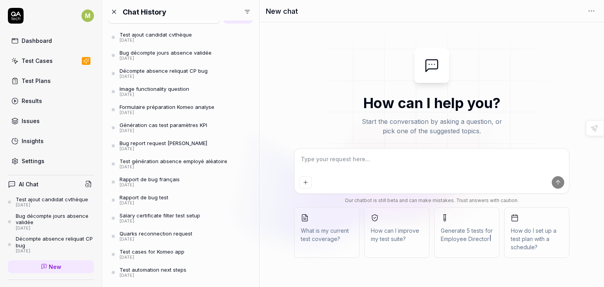
click at [149, 128] on div "7 days ago" at bounding box center [164, 131] width 88 height 6
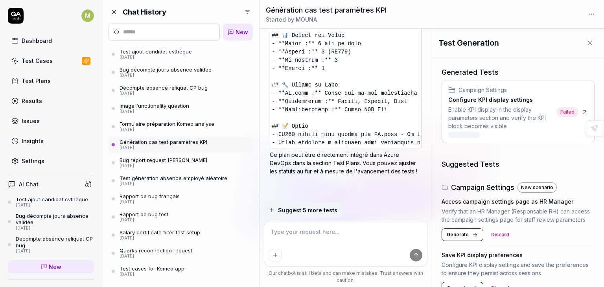
scroll to position [1477, 0]
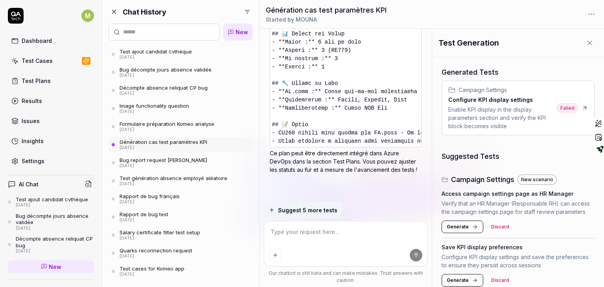
click at [604, 68] on div "Test Generation Generated Tests Campaign Settings Configure KPI display setting…" at bounding box center [518, 158] width 172 height 258
click at [603, 69] on div "Test Generation Generated Tests Campaign Settings Configure KPI display setting…" at bounding box center [518, 158] width 172 height 258
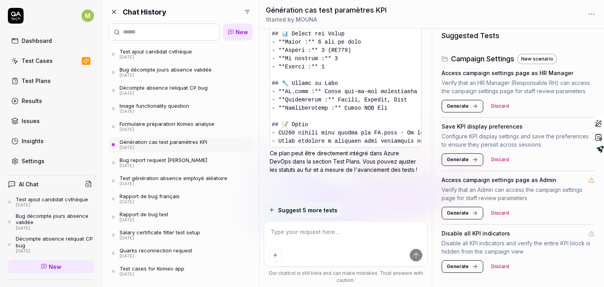
scroll to position [0, 0]
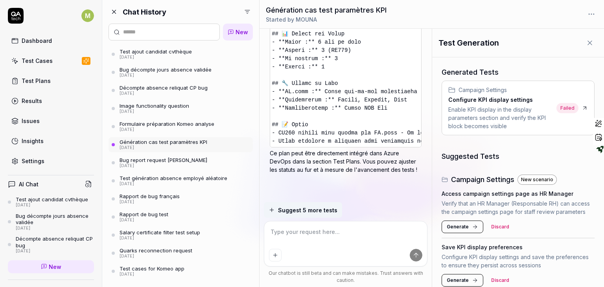
click at [293, 231] on textarea at bounding box center [345, 236] width 153 height 20
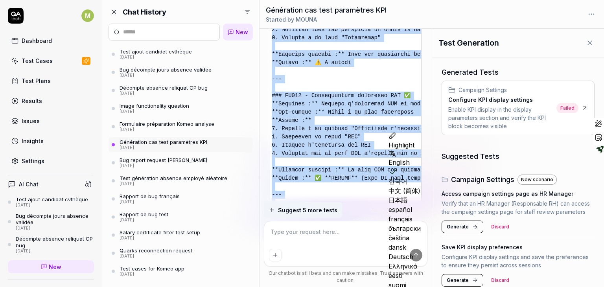
scroll to position [1078, 0]
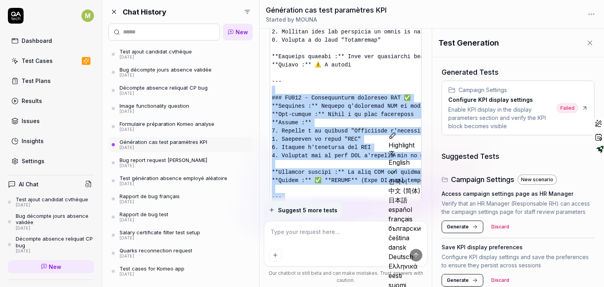
drag, startPoint x: 384, startPoint y: 127, endPoint x: 334, endPoint y: 87, distance: 64.0
click at [334, 87] on pre at bounding box center [346, 152] width 152 height 780
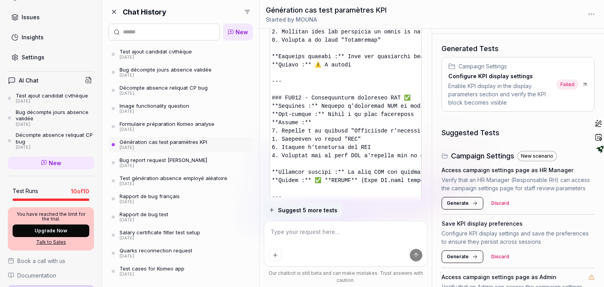
scroll to position [115, 0]
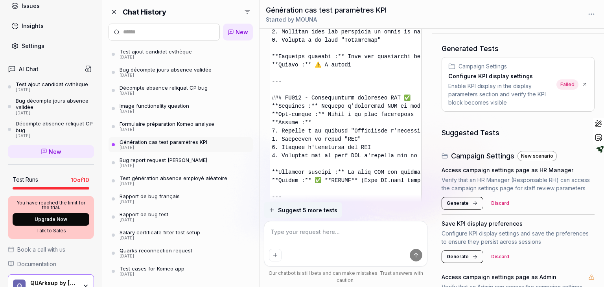
click at [356, 233] on textarea at bounding box center [345, 236] width 153 height 20
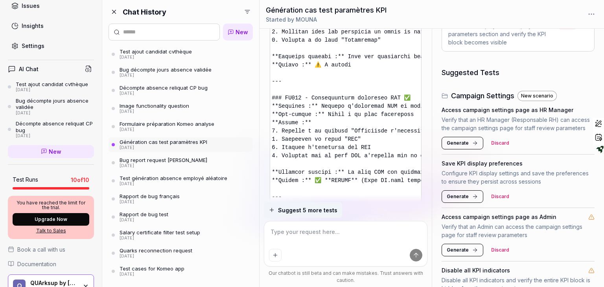
scroll to position [93, 0]
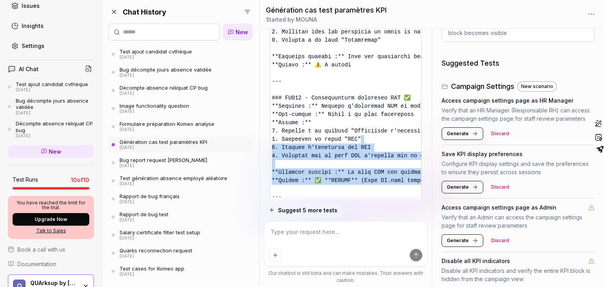
drag, startPoint x: 352, startPoint y: 138, endPoint x: 349, endPoint y: 184, distance: 46.9
click at [349, 184] on pre at bounding box center [346, 152] width 152 height 780
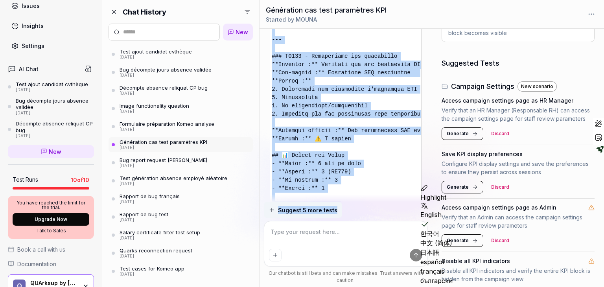
scroll to position [1477, 0]
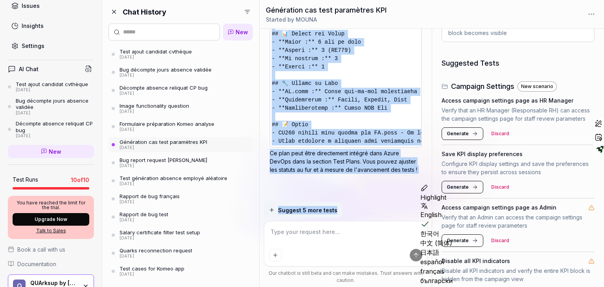
drag, startPoint x: 384, startPoint y: 125, endPoint x: 371, endPoint y: 217, distance: 92.2
click at [0, 0] on div "TU peux me générer les cas de test pour ce pb En tant que Responsable de campag…" at bounding box center [0, 0] width 0 height 0
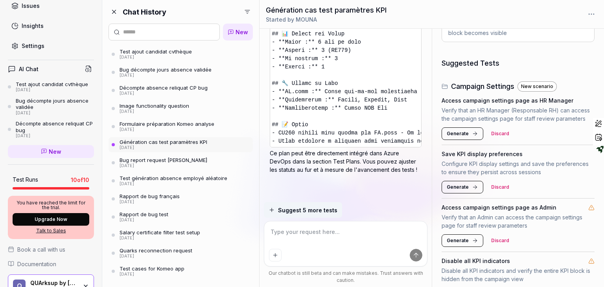
drag, startPoint x: 324, startPoint y: 141, endPoint x: 323, endPoint y: 133, distance: 7.6
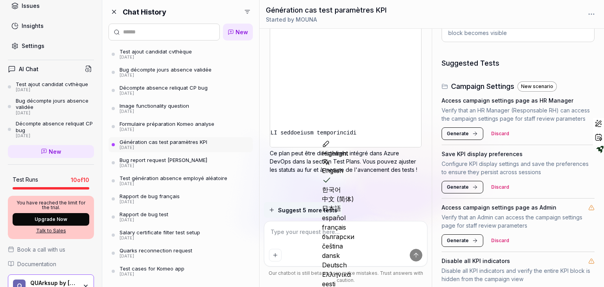
scroll to position [0, 5]
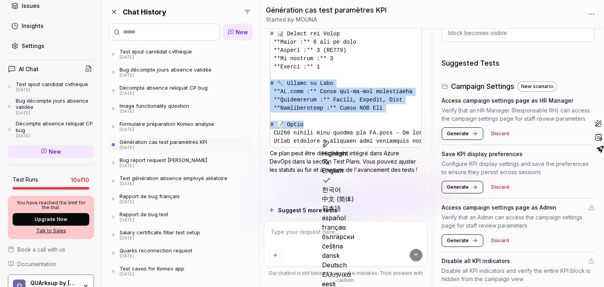
drag, startPoint x: 352, startPoint y: 115, endPoint x: 343, endPoint y: 72, distance: 44.2
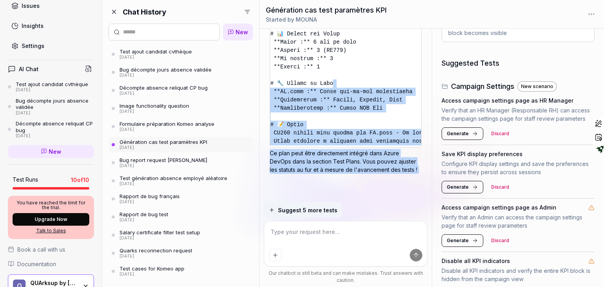
drag, startPoint x: 338, startPoint y: 81, endPoint x: 335, endPoint y: 190, distance: 109.0
type textarea "*"
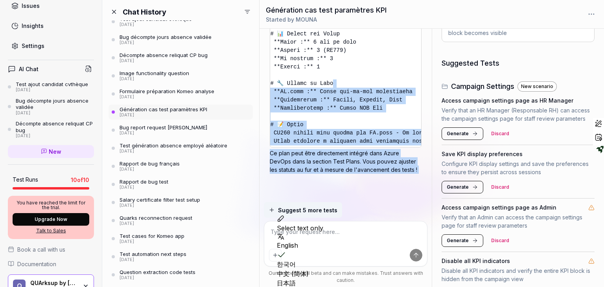
scroll to position [88, 0]
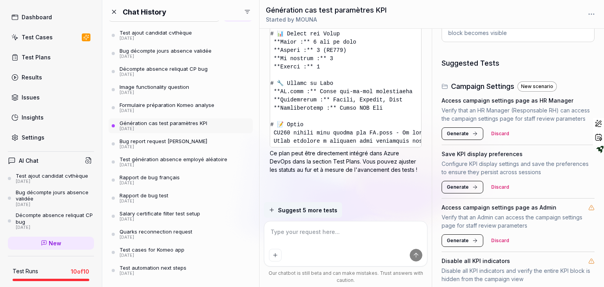
scroll to position [0, 0]
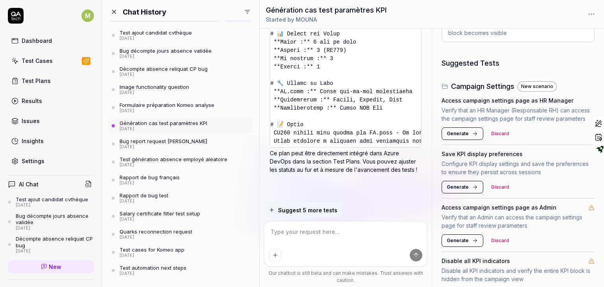
click at [25, 38] on div "Dashboard" at bounding box center [37, 41] width 30 height 8
